Goal: Task Accomplishment & Management: Manage account settings

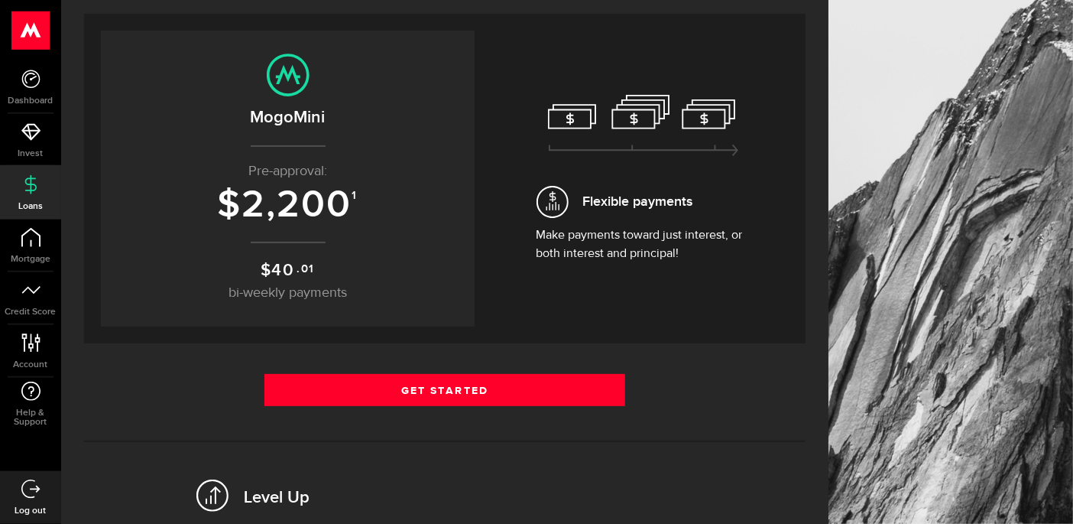
scroll to position [260, 0]
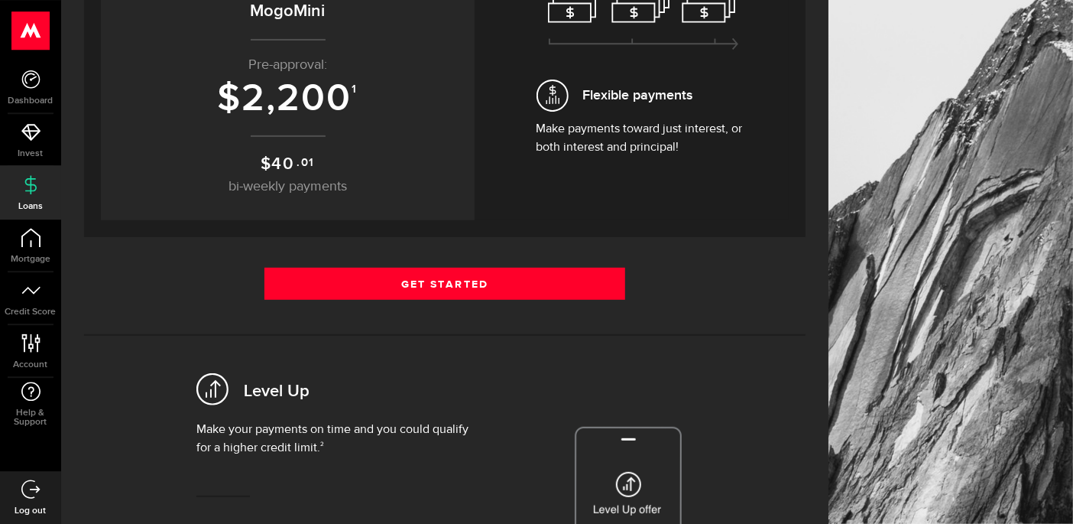
click at [452, 157] on p "$ 40 .01 bi-weekly payments" at bounding box center [287, 174] width 343 height 46
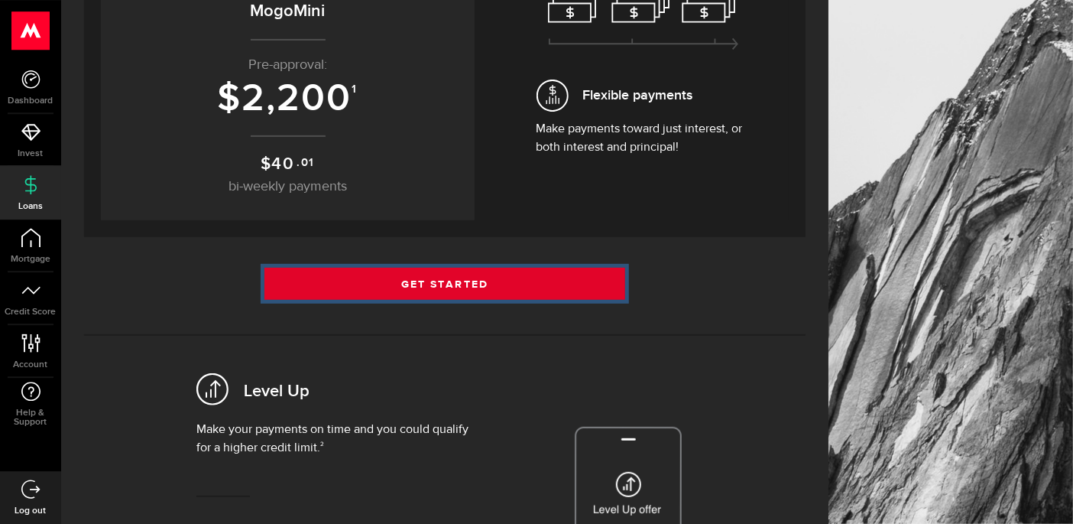
click at [470, 283] on link "Get Started" at bounding box center [444, 284] width 361 height 32
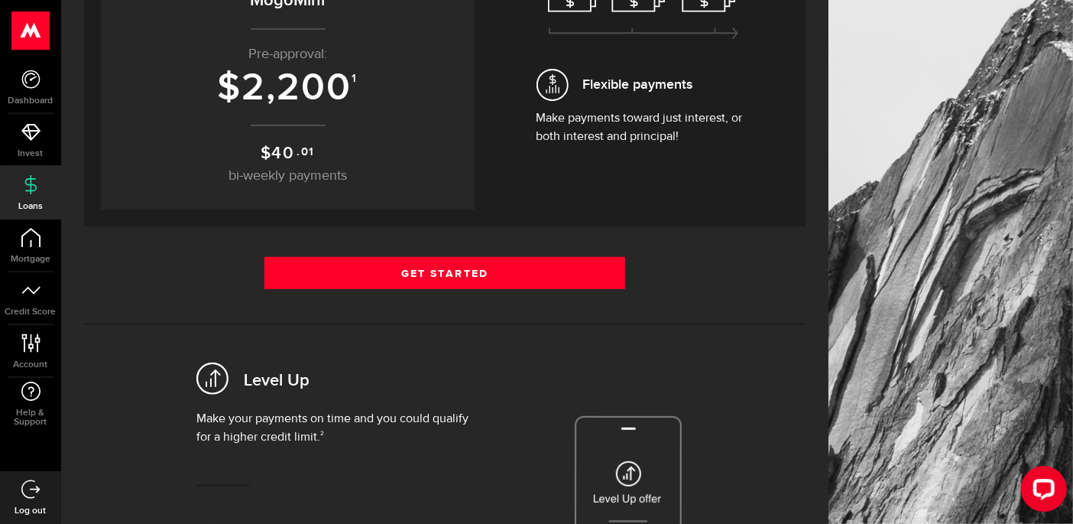
scroll to position [244, 0]
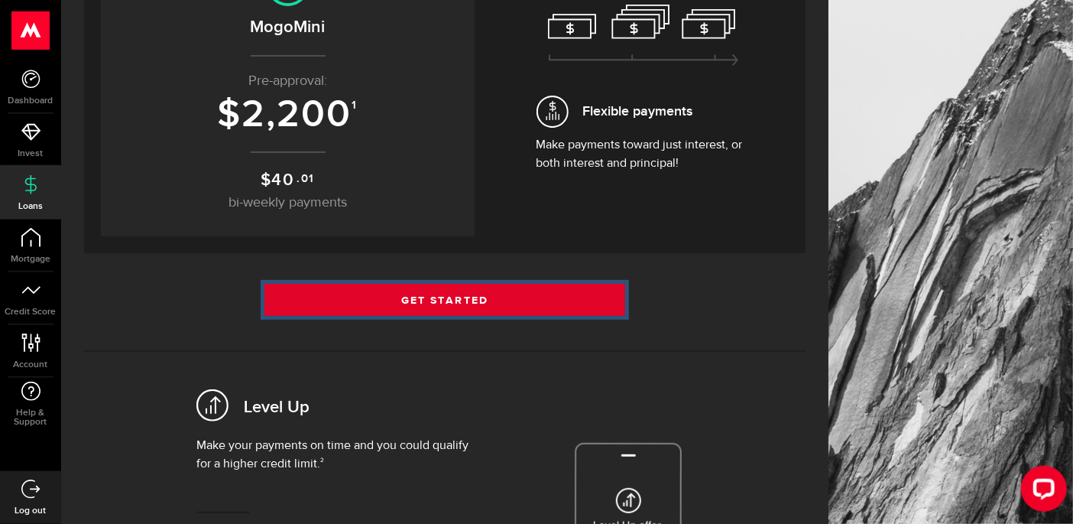
click at [551, 292] on link "Get Started" at bounding box center [444, 300] width 361 height 32
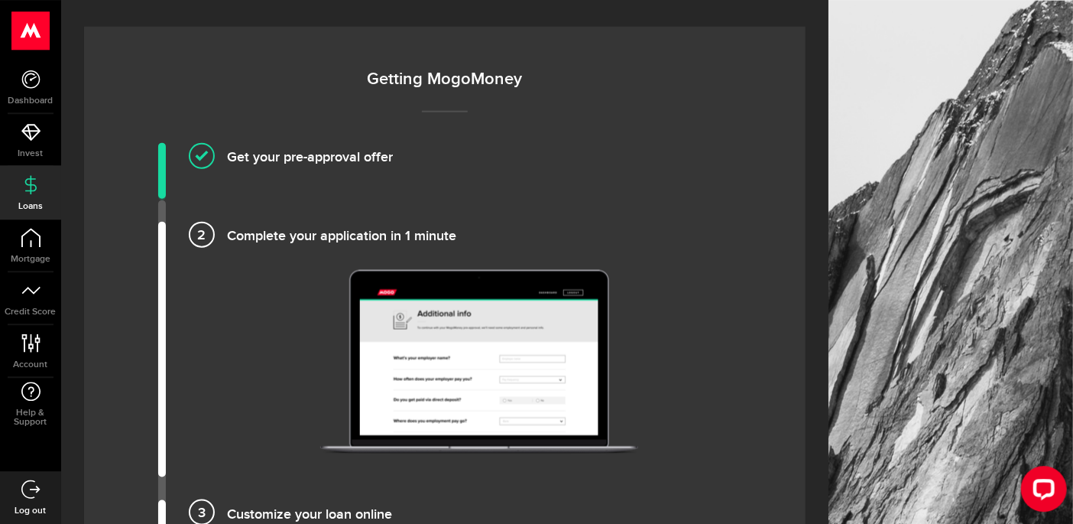
scroll to position [967, 0]
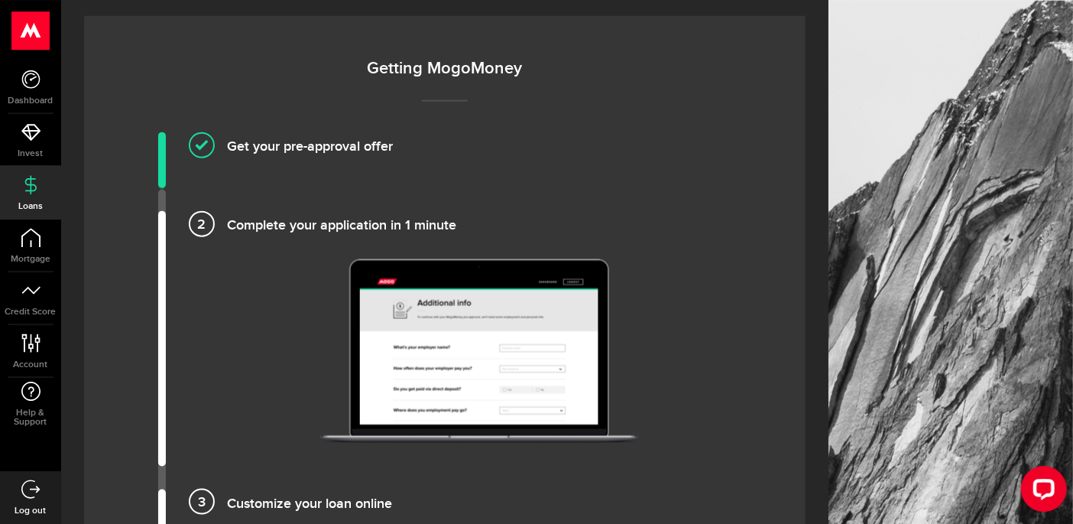
click at [227, 137] on h4 "Get your pre-approval offer" at bounding box center [479, 143] width 505 height 25
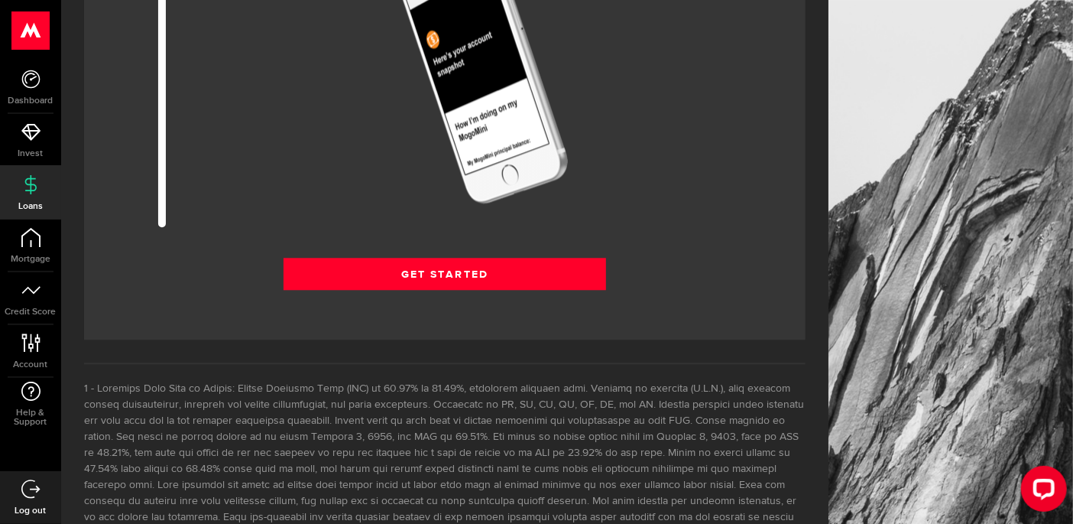
scroll to position [2040, 0]
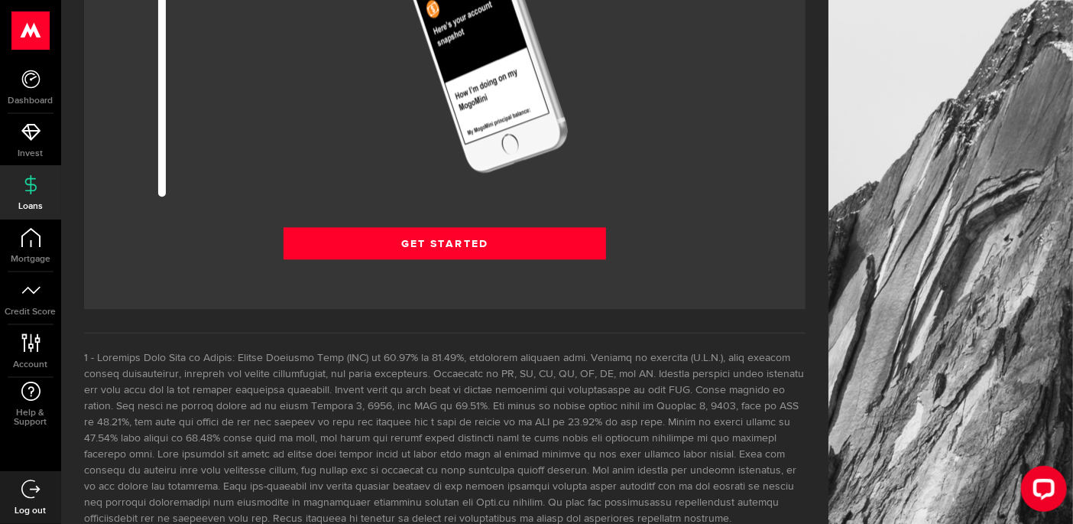
drag, startPoint x: 168, startPoint y: 180, endPoint x: 171, endPoint y: 216, distance: 35.3
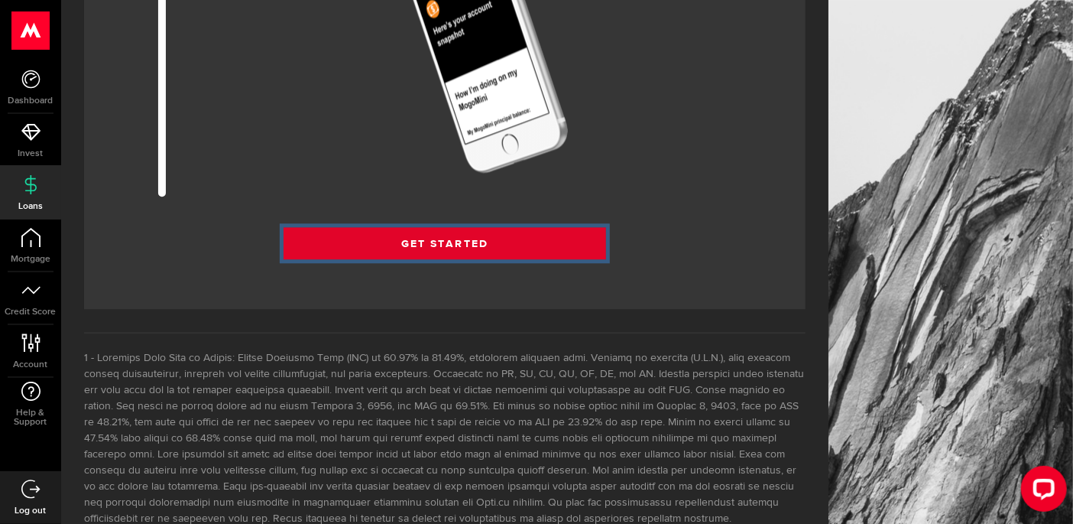
click at [381, 229] on link "Get Started" at bounding box center [445, 243] width 323 height 32
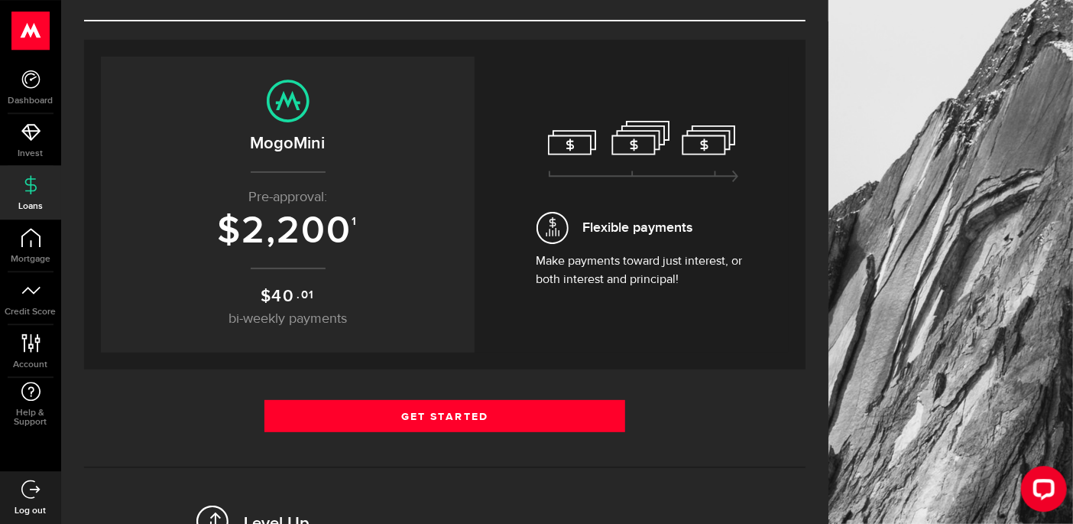
scroll to position [184, 0]
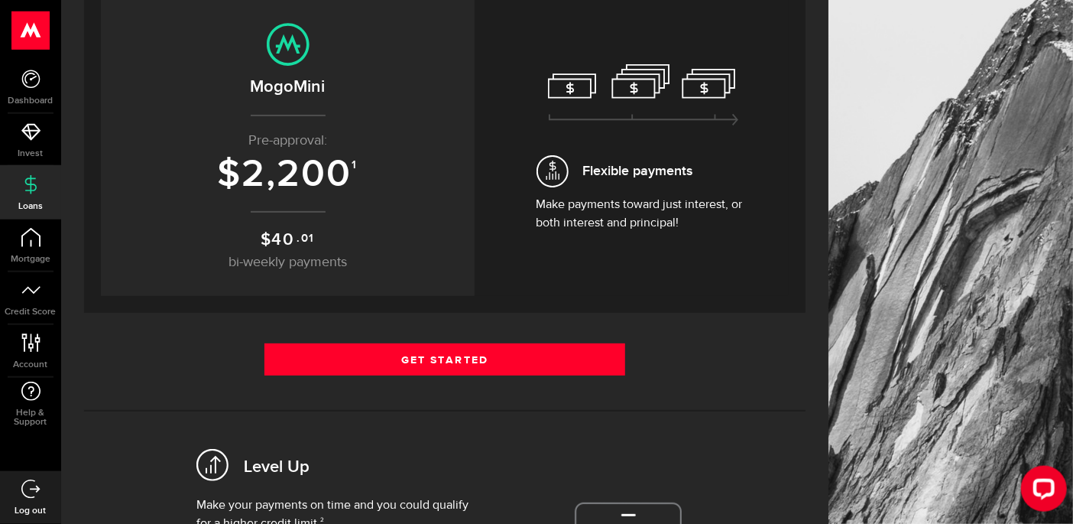
click at [377, 98] on h2 "MogoMini" at bounding box center [287, 86] width 343 height 25
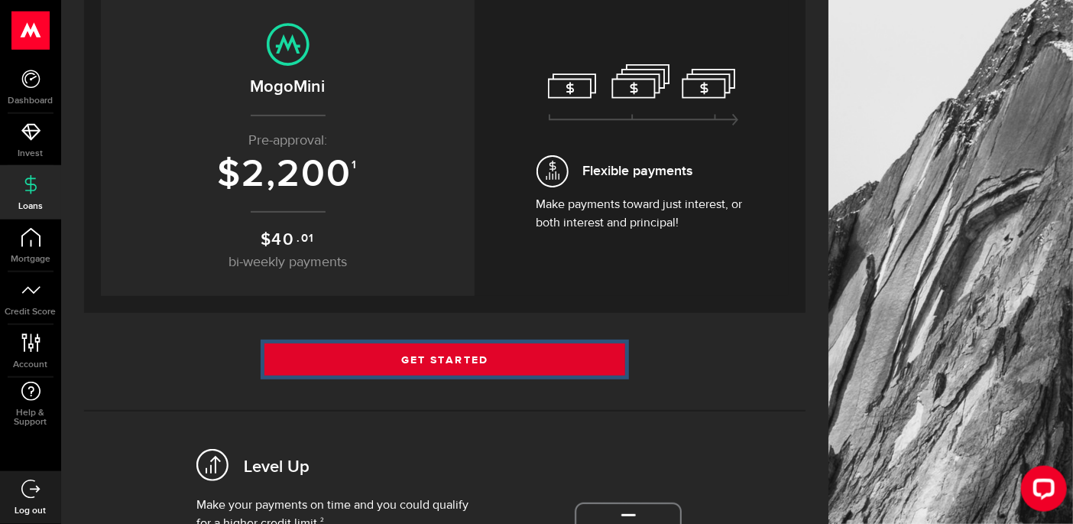
click at [424, 350] on link "Get Started" at bounding box center [444, 359] width 361 height 32
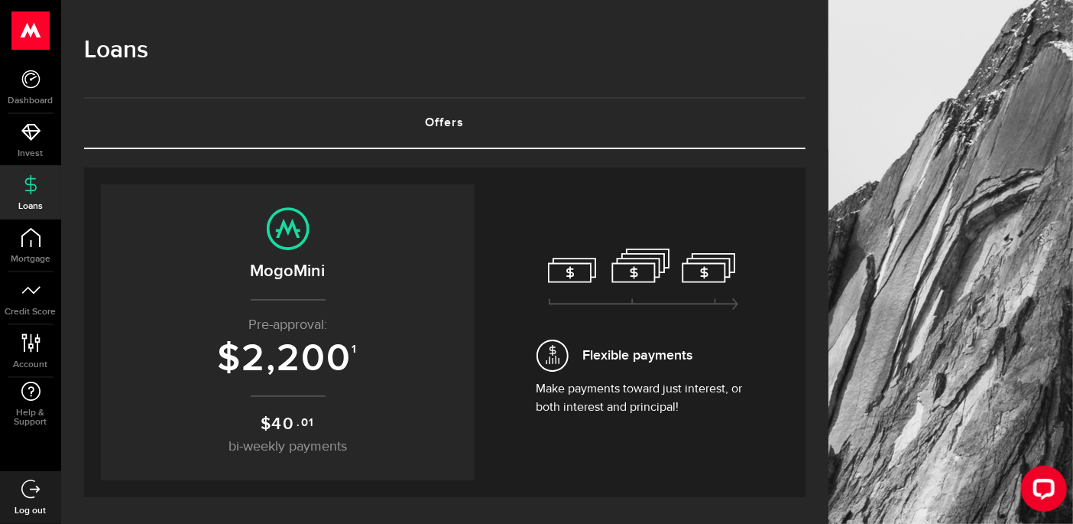
drag, startPoint x: 712, startPoint y: 151, endPoint x: 797, endPoint y: 181, distance: 90.2
click at [29, 29] on use at bounding box center [30, 30] width 37 height 38
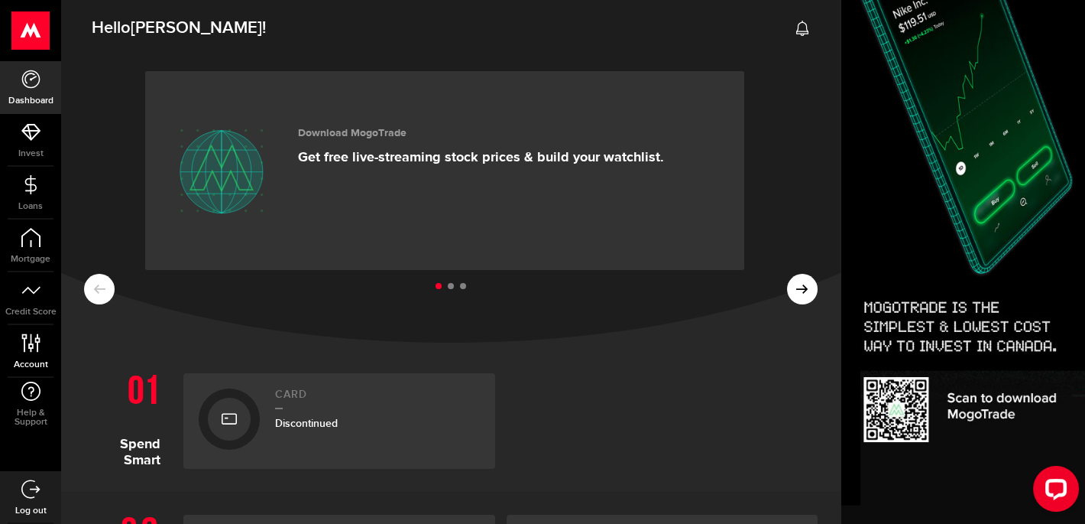
click at [29, 341] on icon at bounding box center [31, 342] width 21 height 19
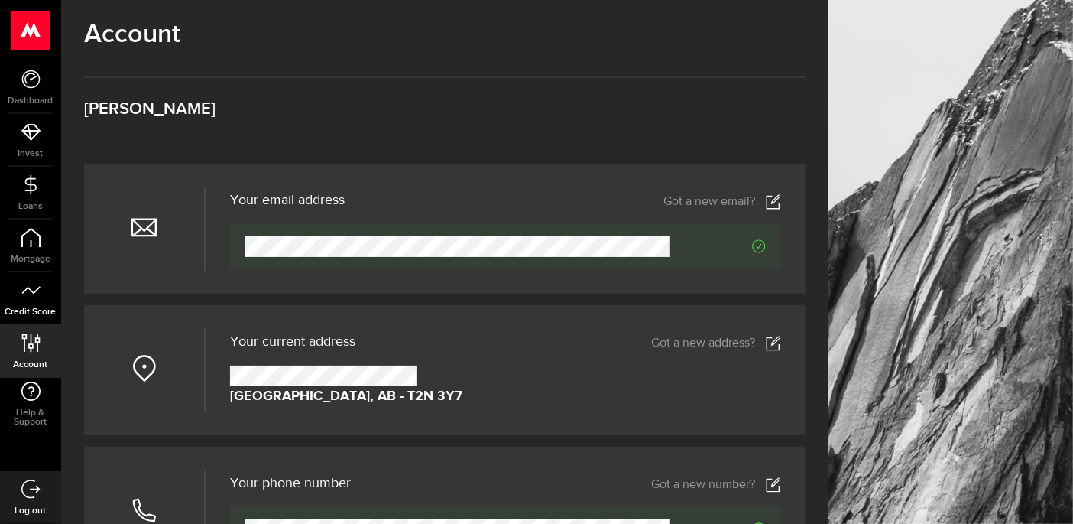
click at [31, 295] on icon at bounding box center [30, 290] width 19 height 19
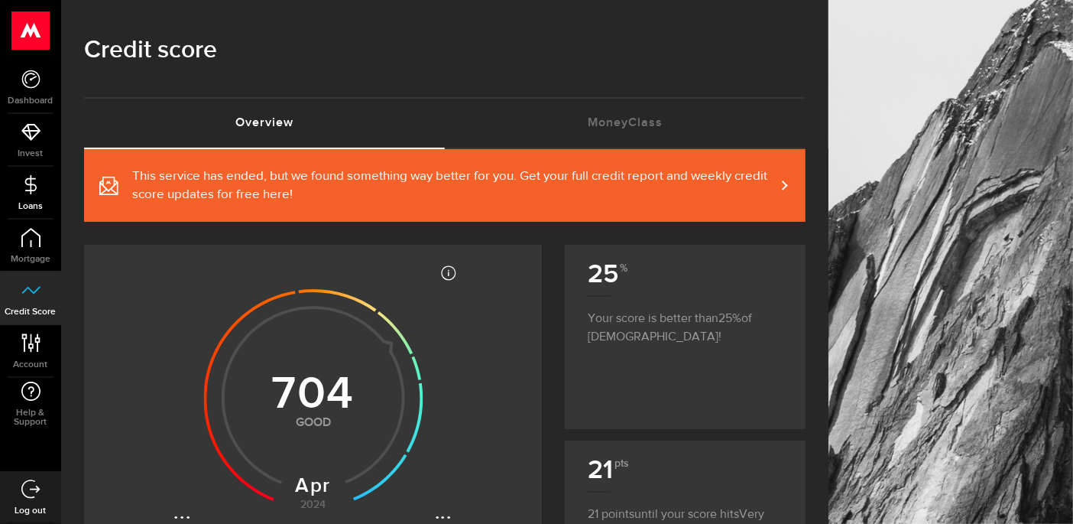
click at [30, 189] on use at bounding box center [29, 183] width 11 height 19
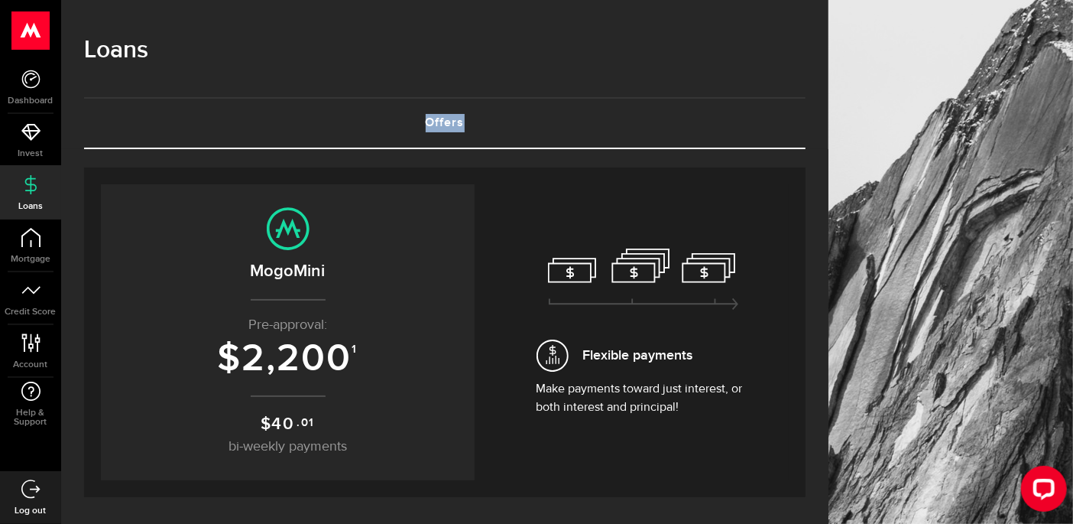
drag, startPoint x: 832, startPoint y: 60, endPoint x: 819, endPoint y: 120, distance: 61.8
click at [819, 120] on div "Loans Offers (requires attention)" at bounding box center [444, 74] width 767 height 149
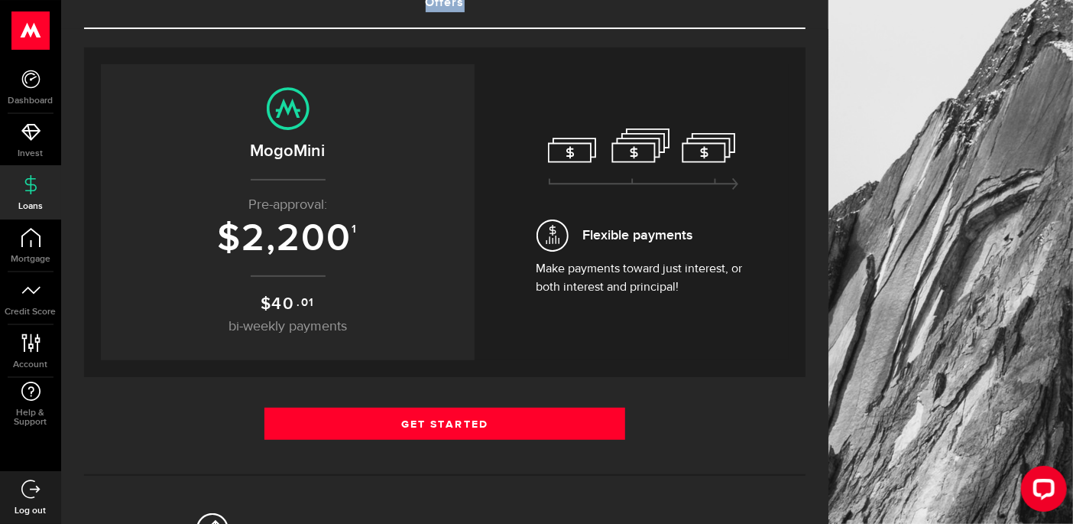
scroll to position [131, 0]
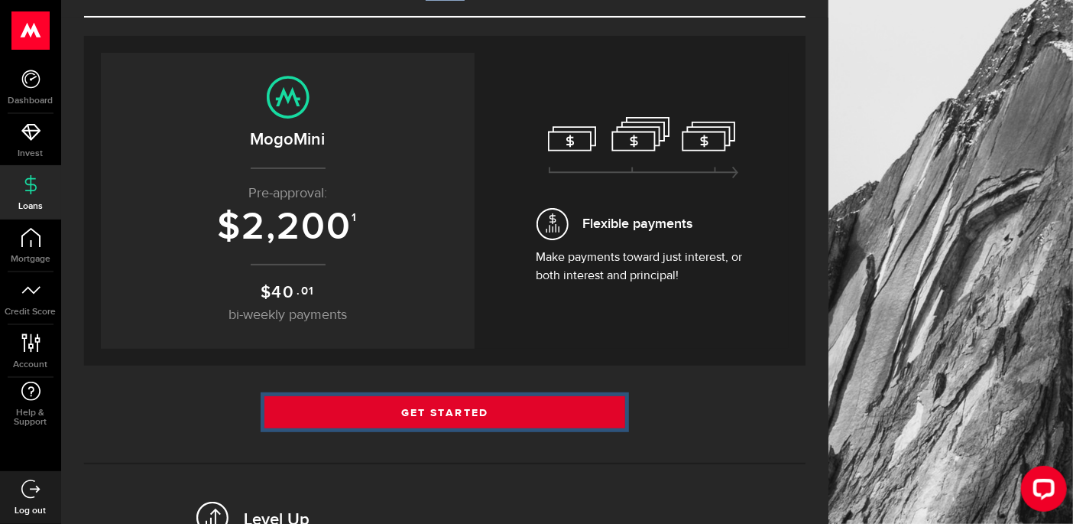
click at [363, 399] on link "Get Started" at bounding box center [444, 412] width 361 height 32
